Goal: Navigation & Orientation: Understand site structure

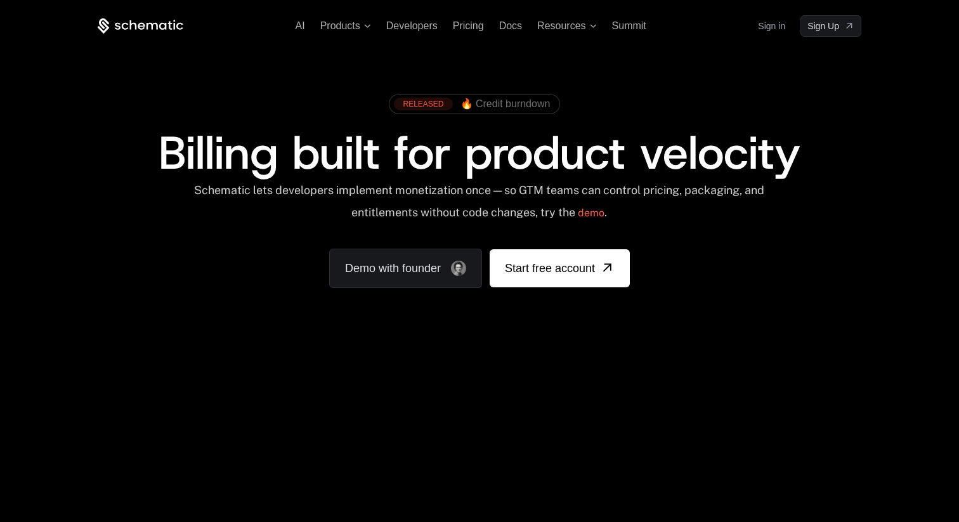
click at [765, 29] on link "Sign in" at bounding box center [771, 26] width 27 height 20
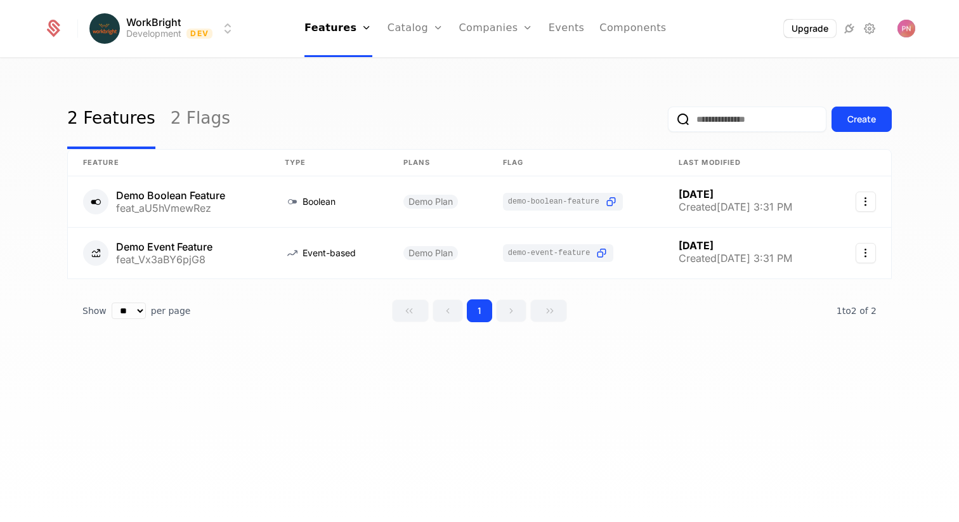
click at [424, 34] on link "Catalog" at bounding box center [416, 28] width 56 height 57
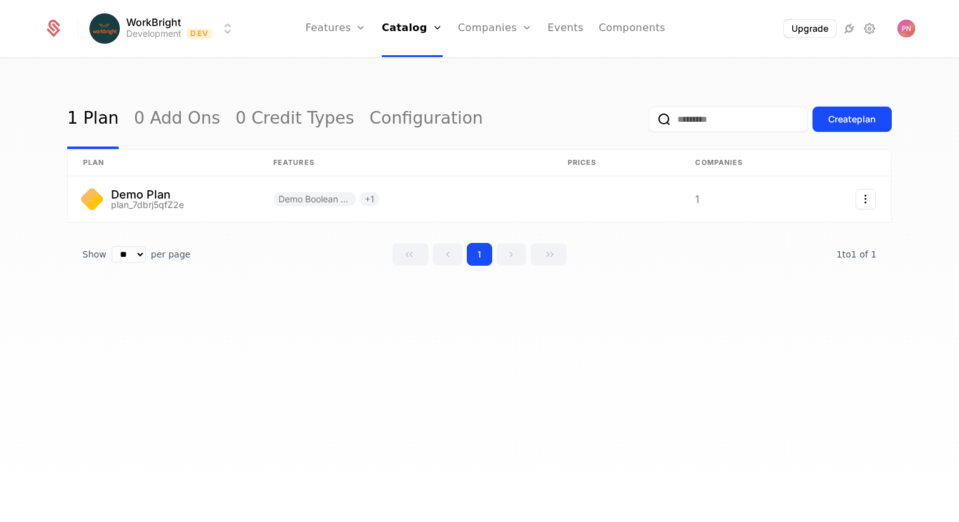
click at [423, 58] on div "Plans Add Ons Credits Configuration" at bounding box center [430, 93] width 96 height 102
click at [422, 65] on link "Plans" at bounding box center [429, 62] width 65 height 10
click at [294, 136] on link "0 Credit Types" at bounding box center [294, 119] width 119 height 60
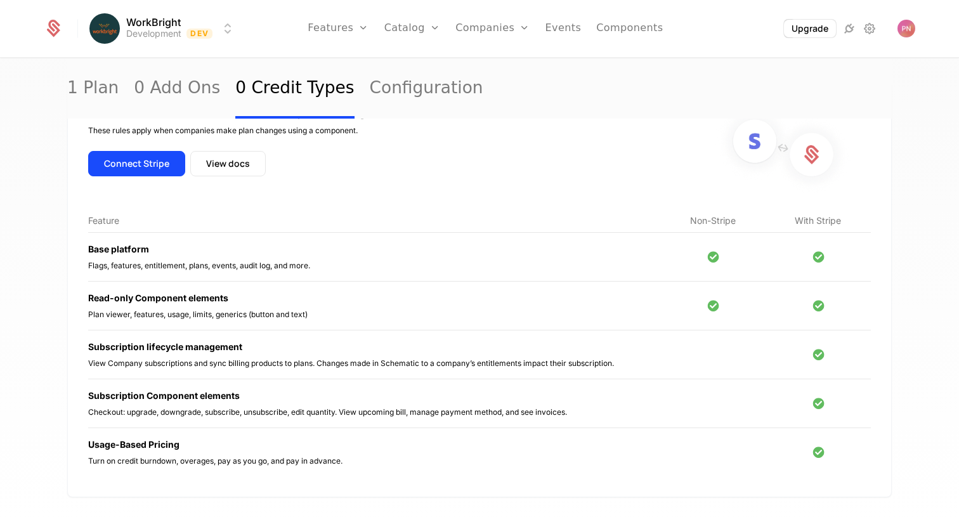
scroll to position [106, 0]
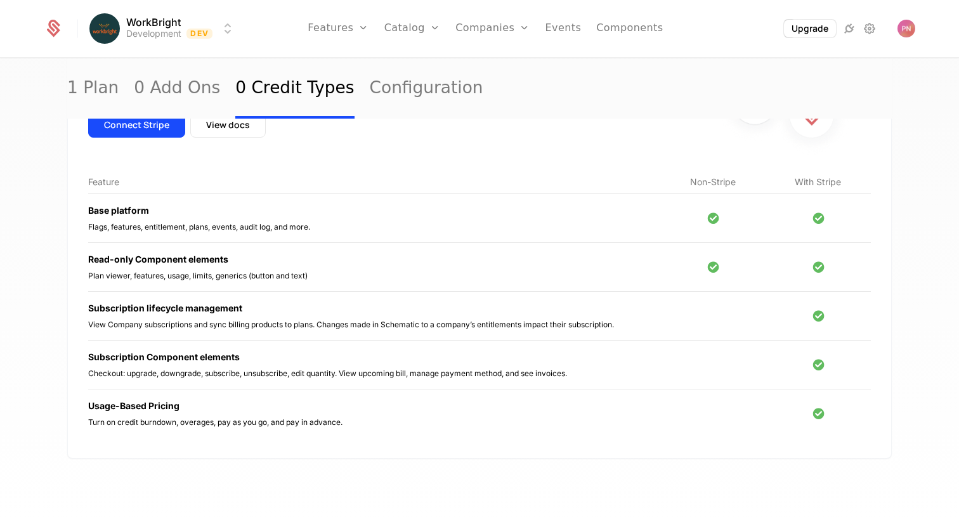
click at [392, 93] on link "Configuration" at bounding box center [427, 89] width 114 height 60
